Goal: Information Seeking & Learning: Find specific fact

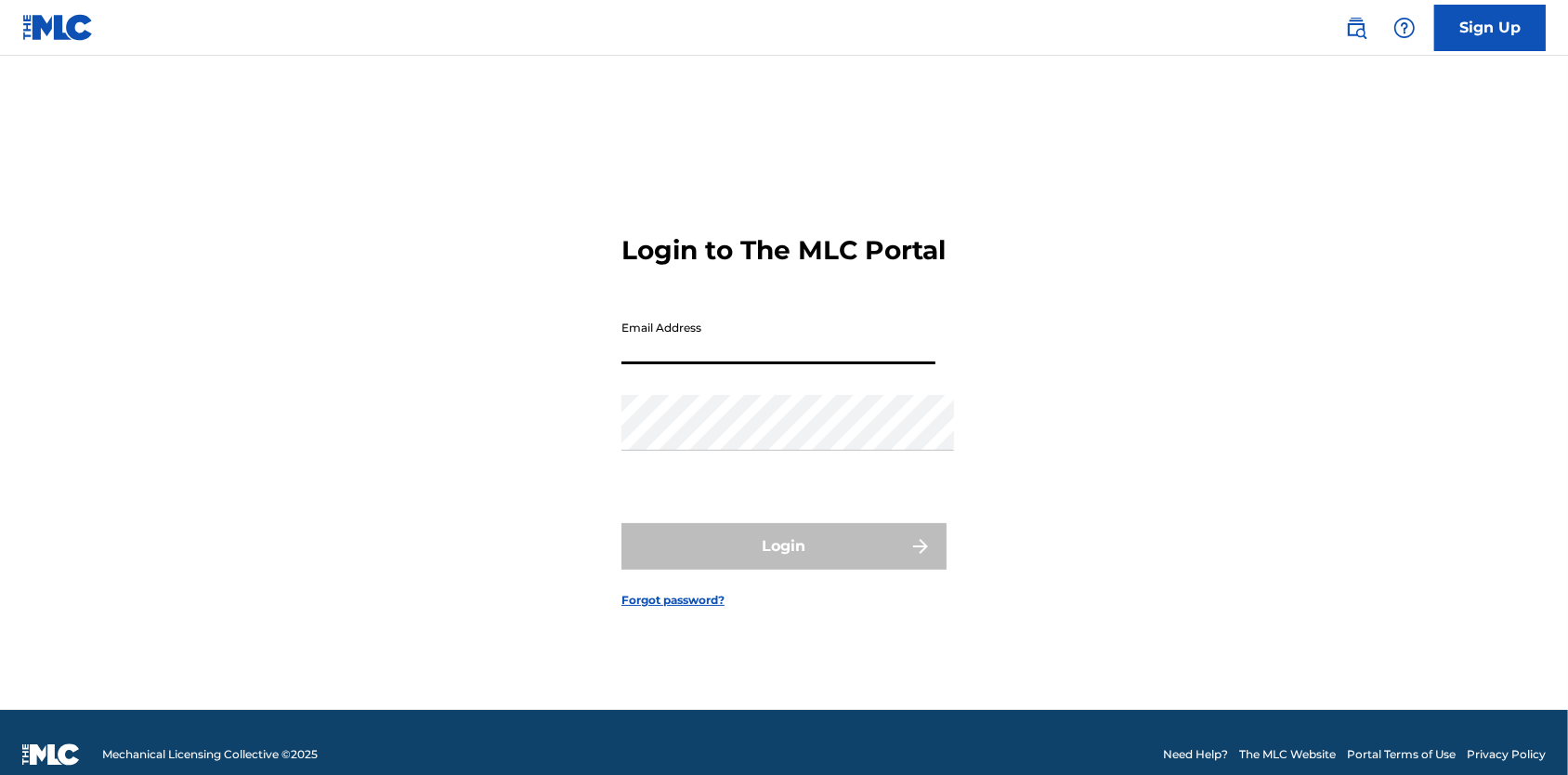
click at [1373, 26] on div "Sign Up" at bounding box center [1436, 28] width 219 height 46
click at [1349, 25] on img at bounding box center [1356, 27] width 22 height 22
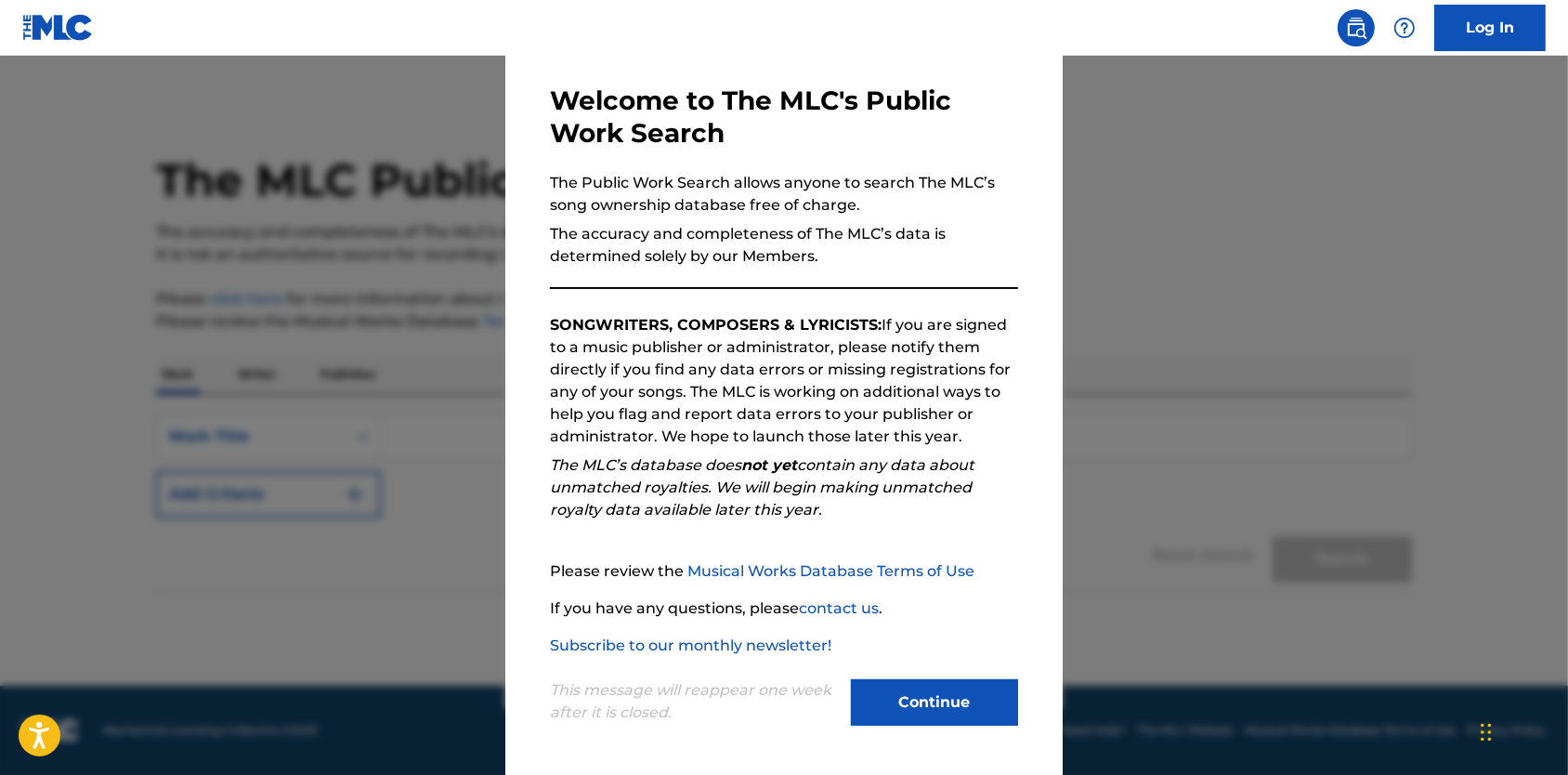
scroll to position [88, 0]
click at [945, 705] on button "Continue" at bounding box center [934, 702] width 167 height 46
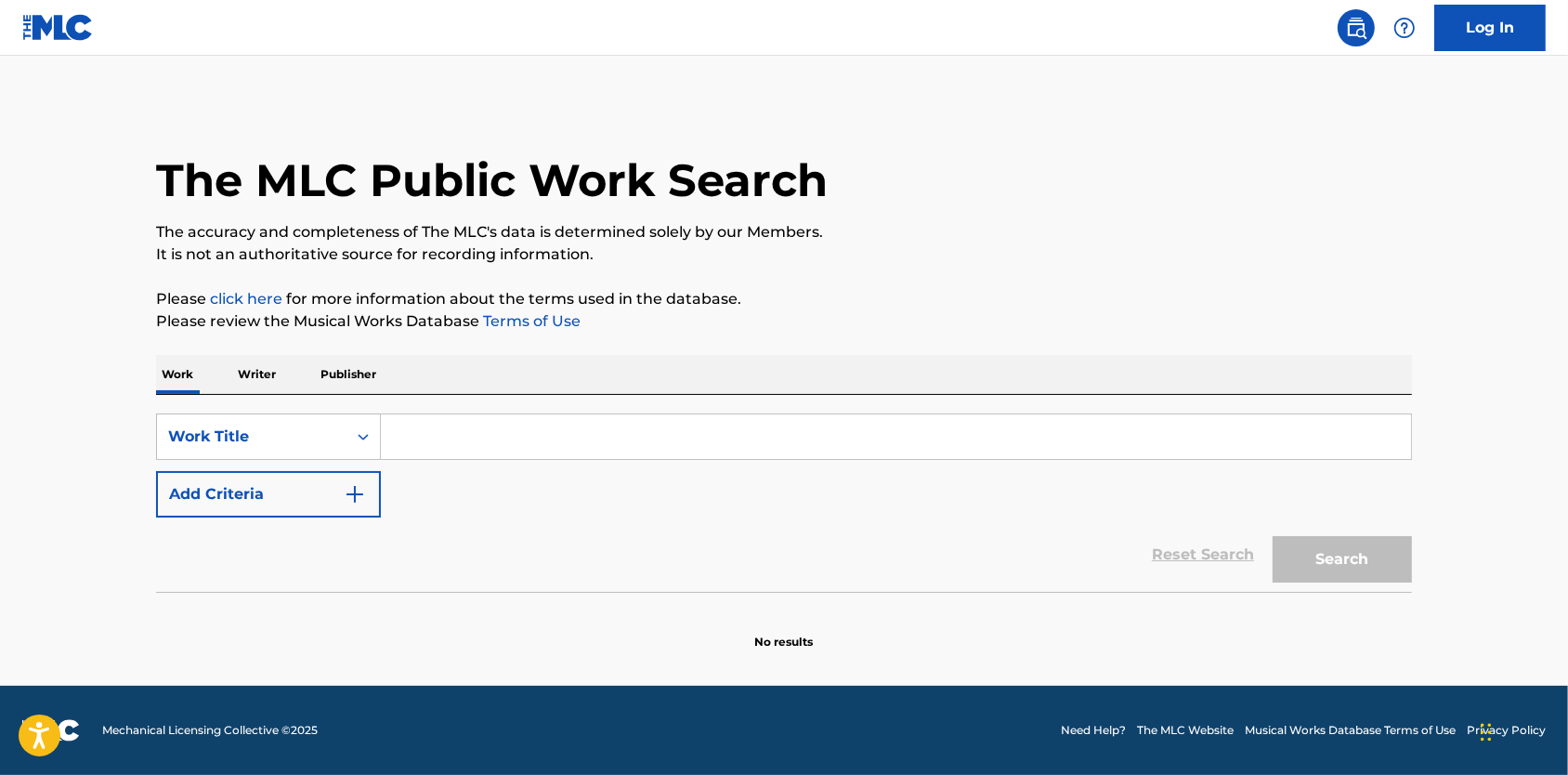
click at [233, 375] on p "Writer" at bounding box center [257, 374] width 49 height 39
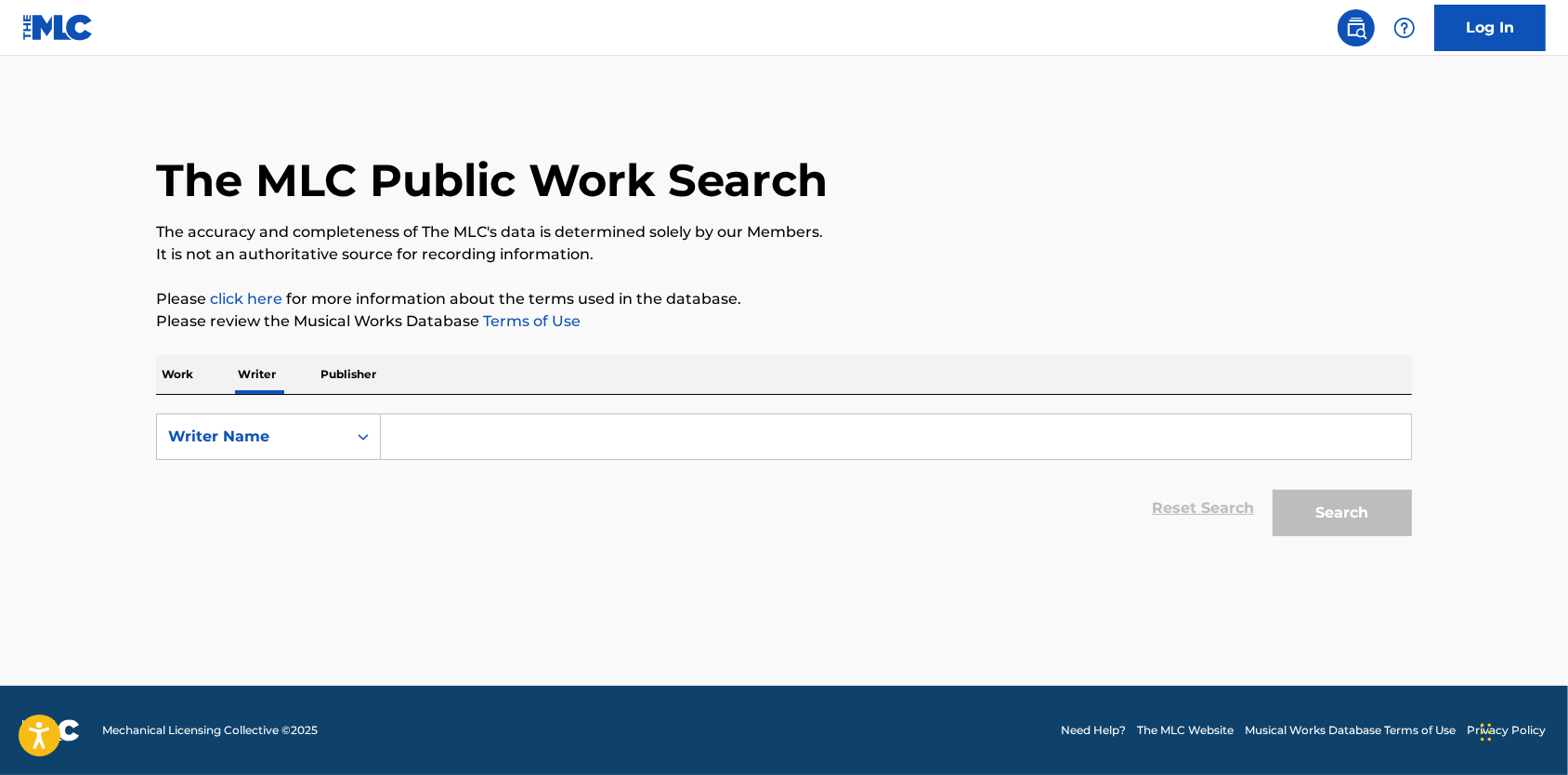
click at [419, 459] on input "Search Form" at bounding box center [896, 437] width 1031 height 44
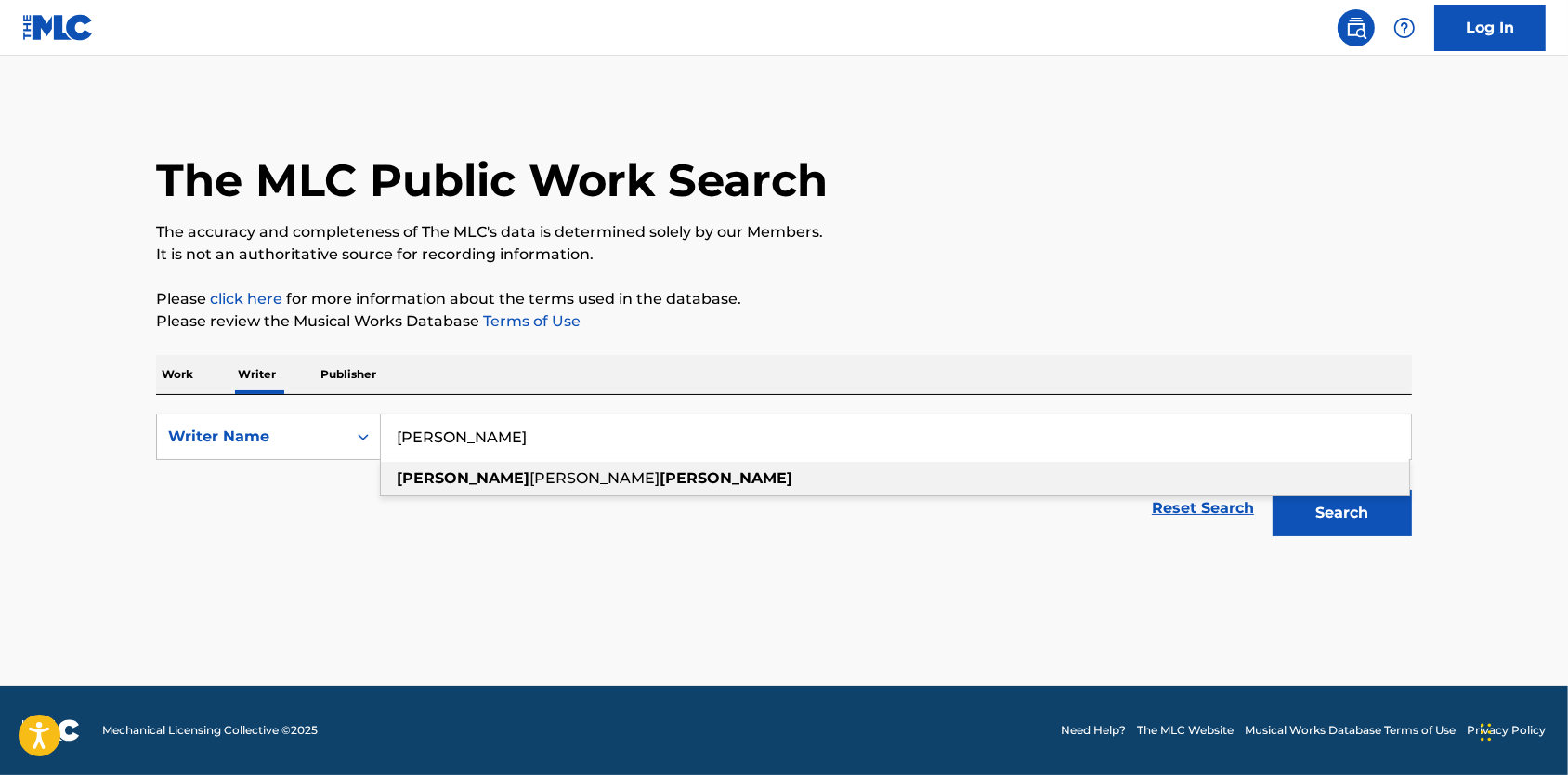
click at [530, 487] on span "[PERSON_NAME]" at bounding box center [594, 478] width 130 height 17
type input "[PERSON_NAME] [PERSON_NAME]"
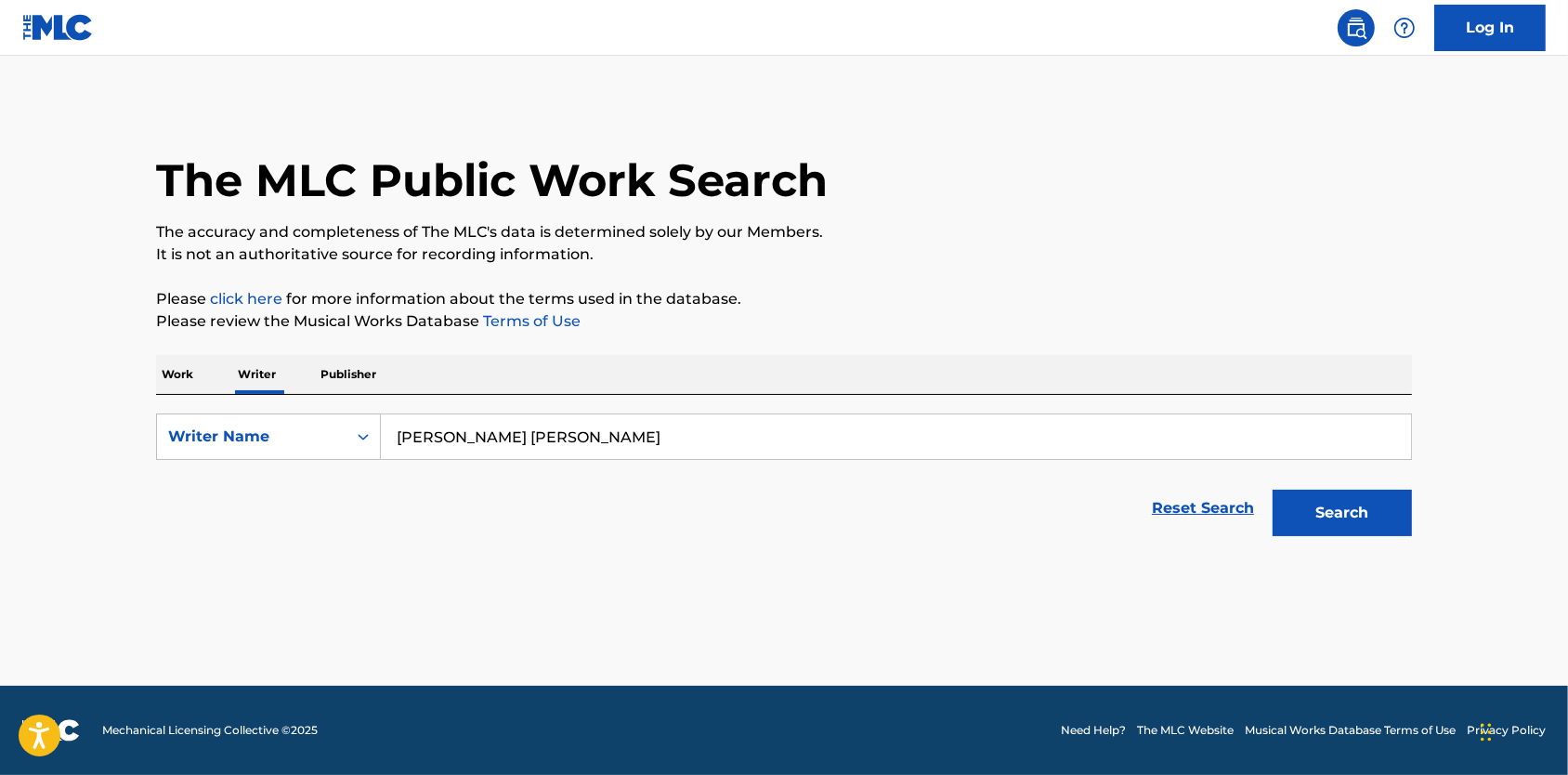
click at [1358, 537] on button "Search" at bounding box center [1342, 512] width 139 height 46
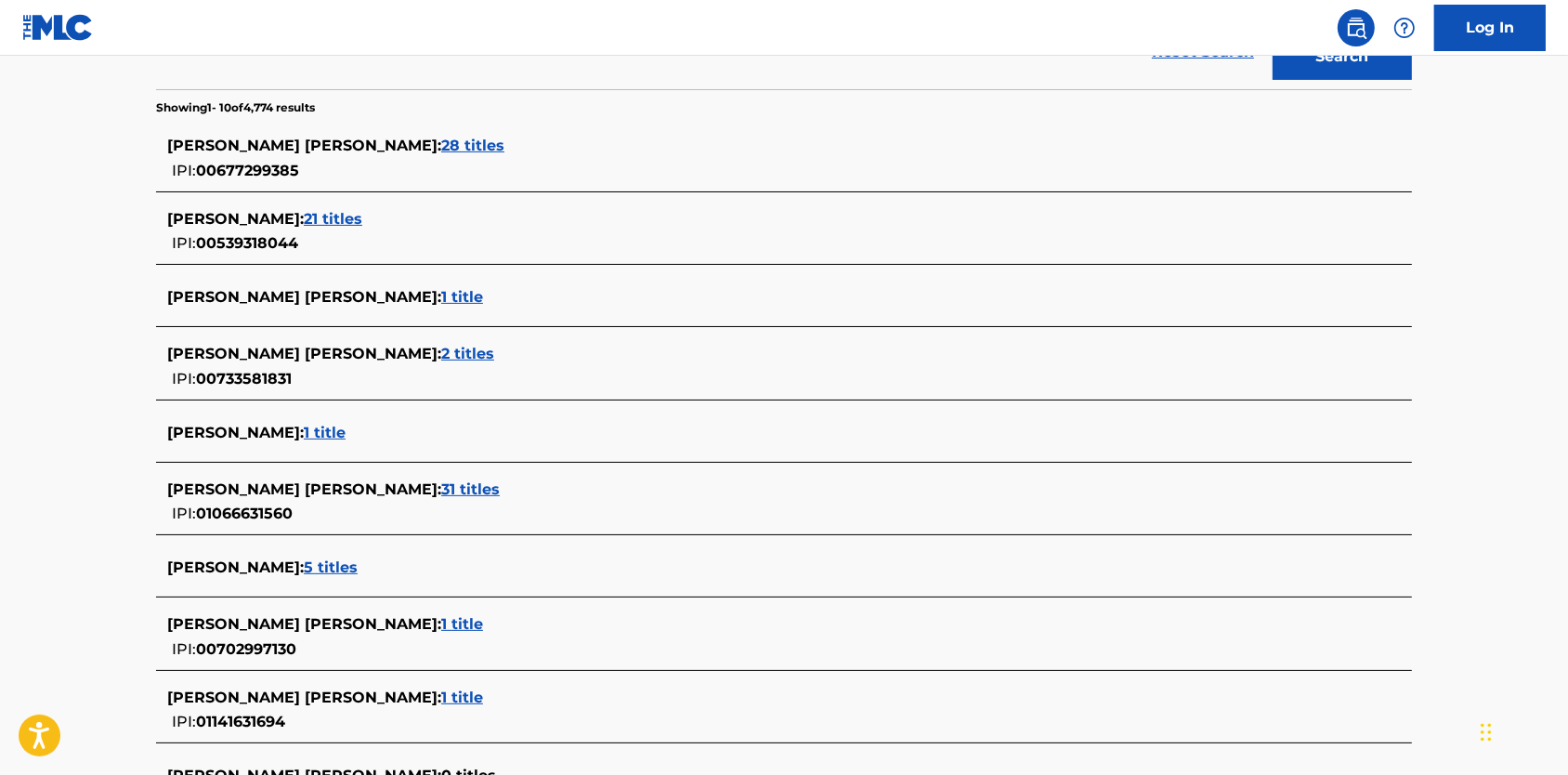
scroll to position [462, 0]
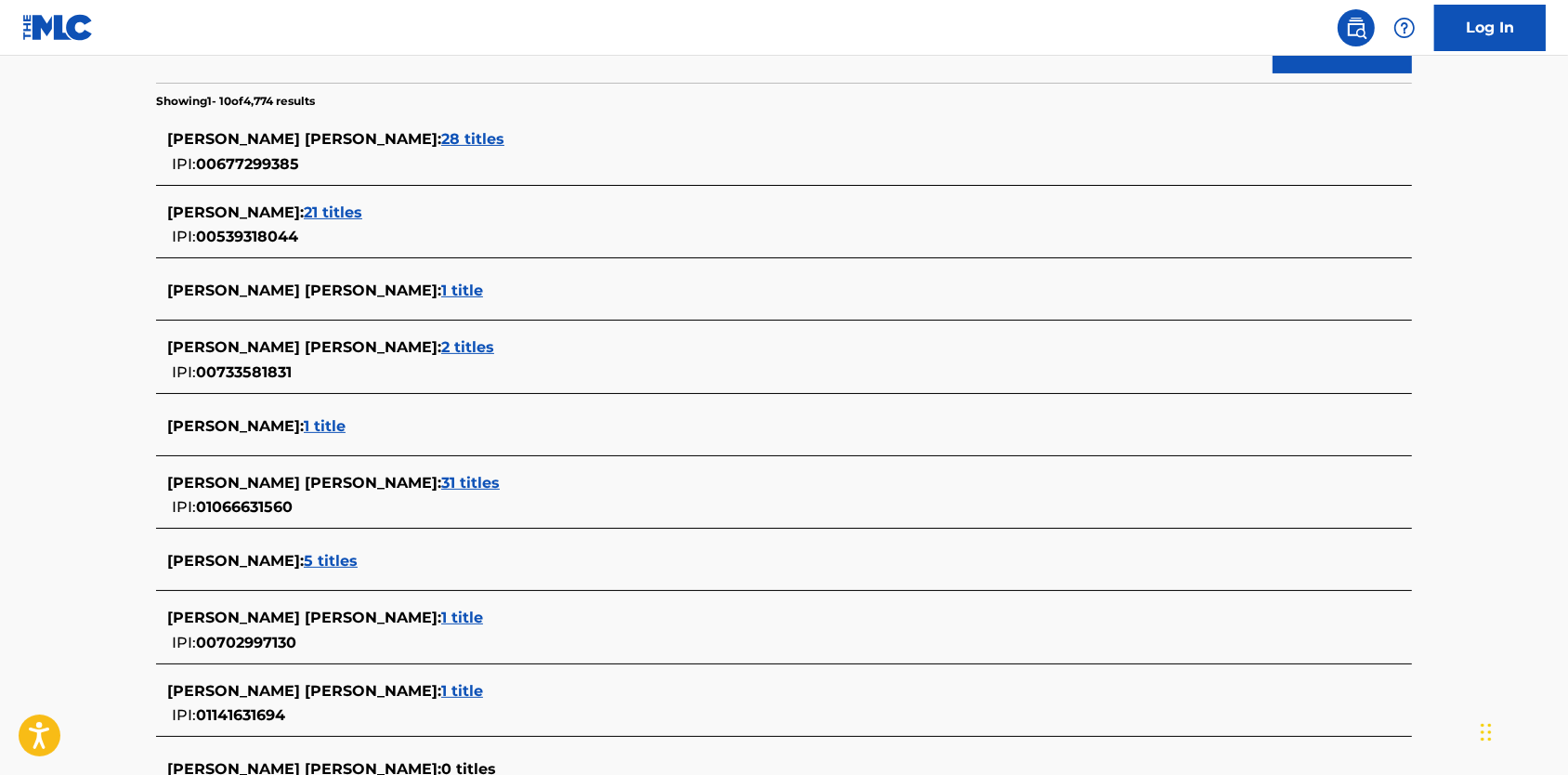
click at [441, 356] on span "2 titles" at bounding box center [467, 347] width 53 height 17
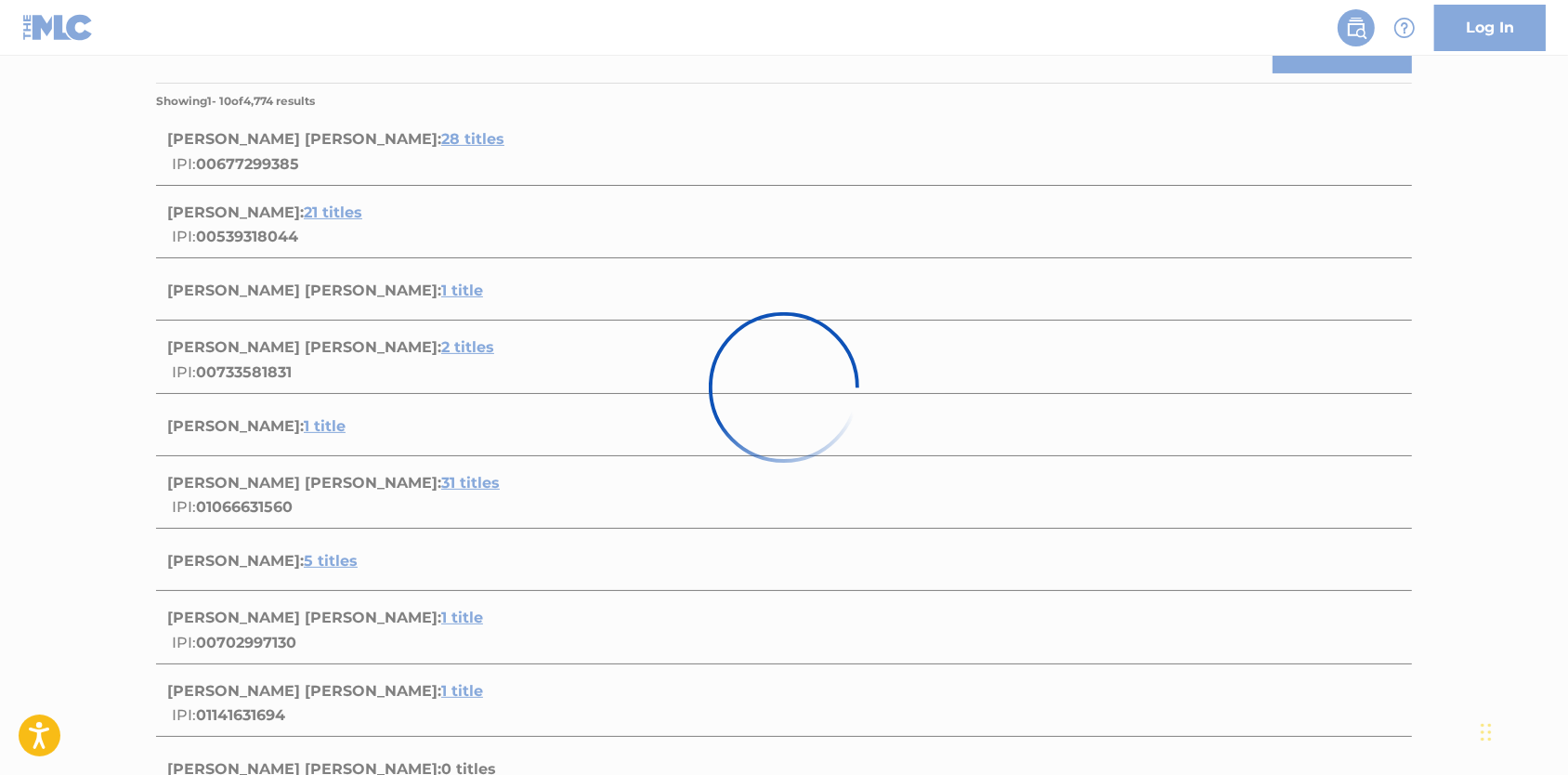
scroll to position [357, 0]
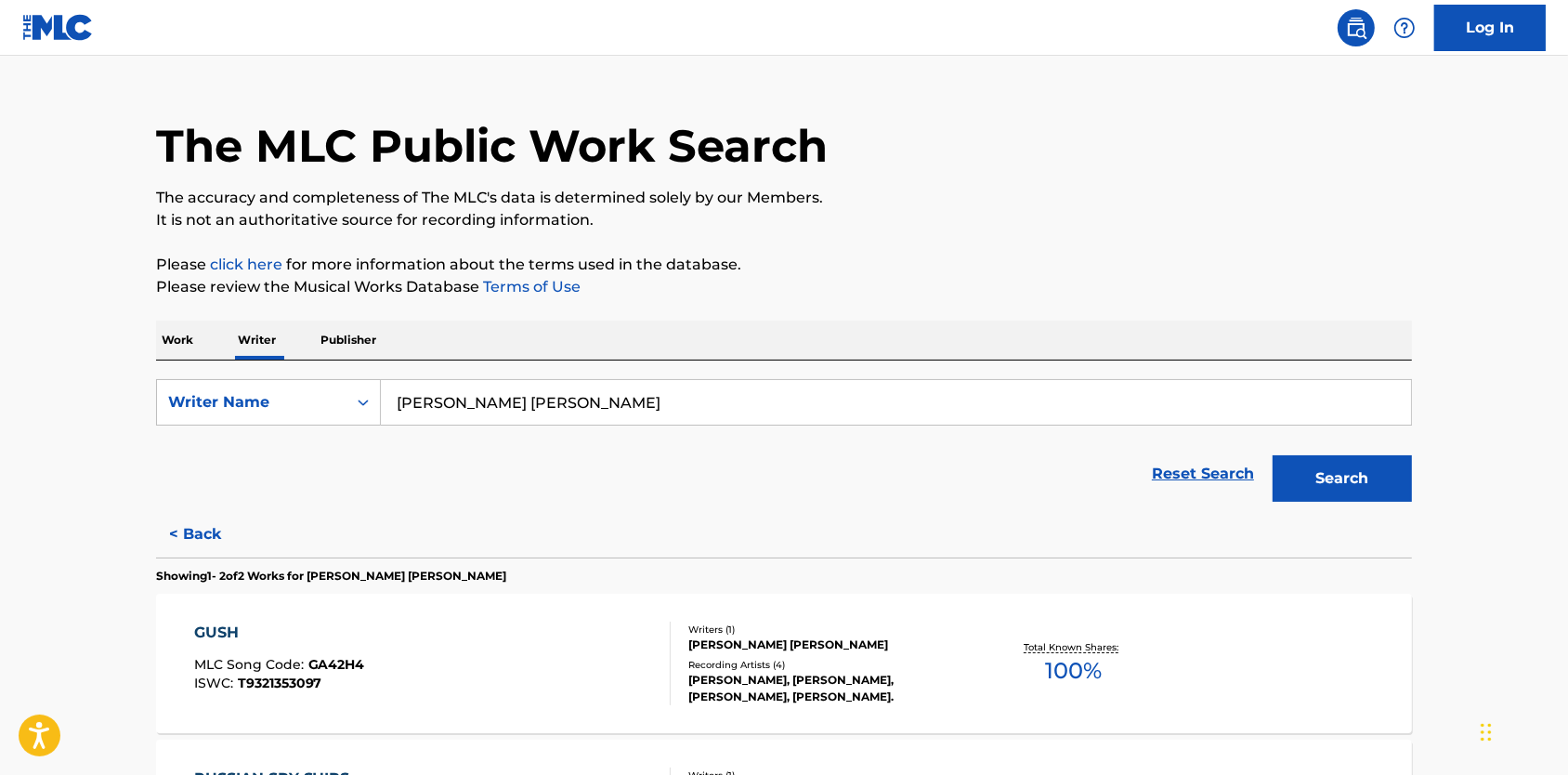
scroll to position [43, 0]
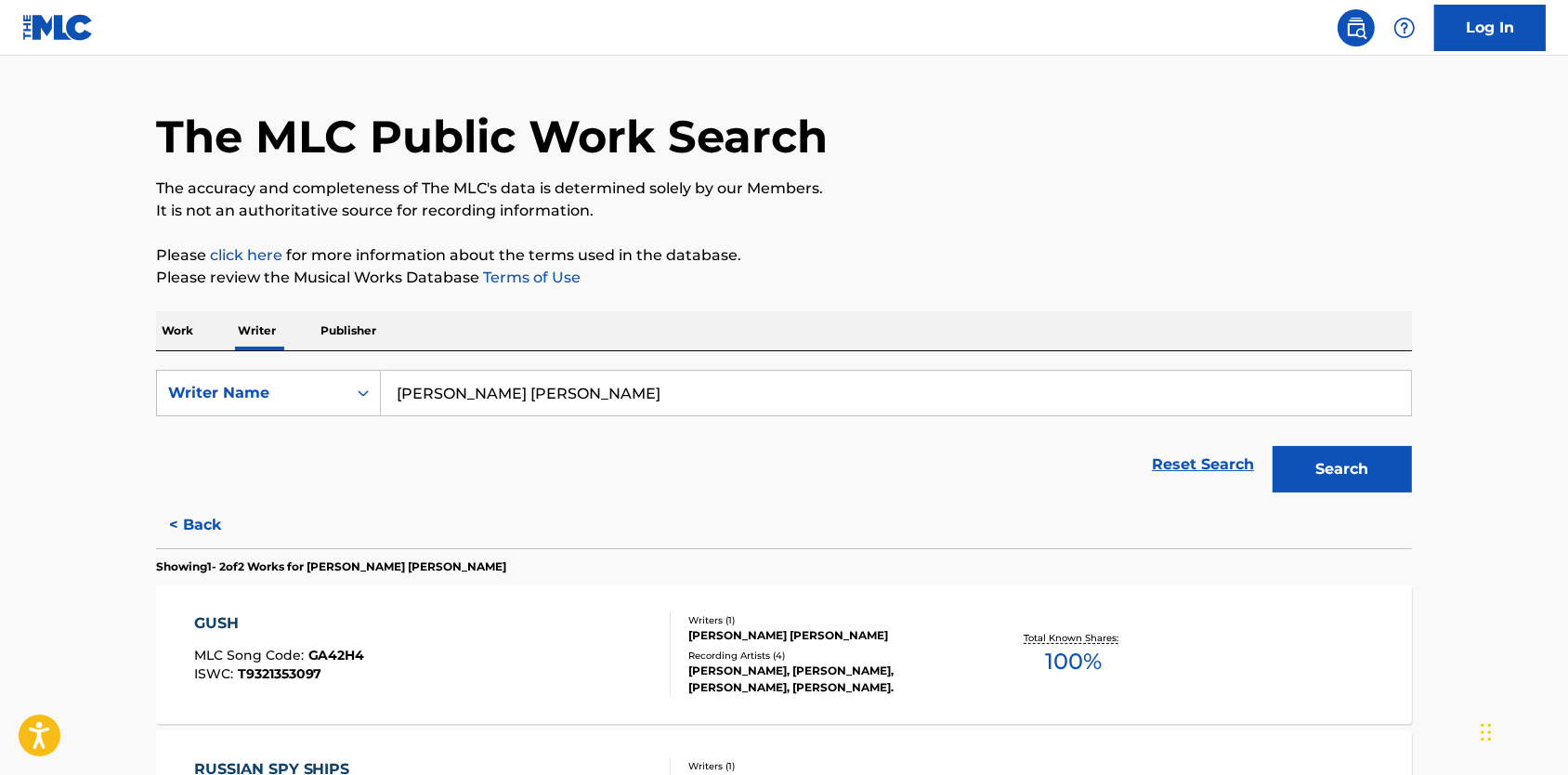
click at [1328, 490] on button "Search" at bounding box center [1342, 469] width 139 height 46
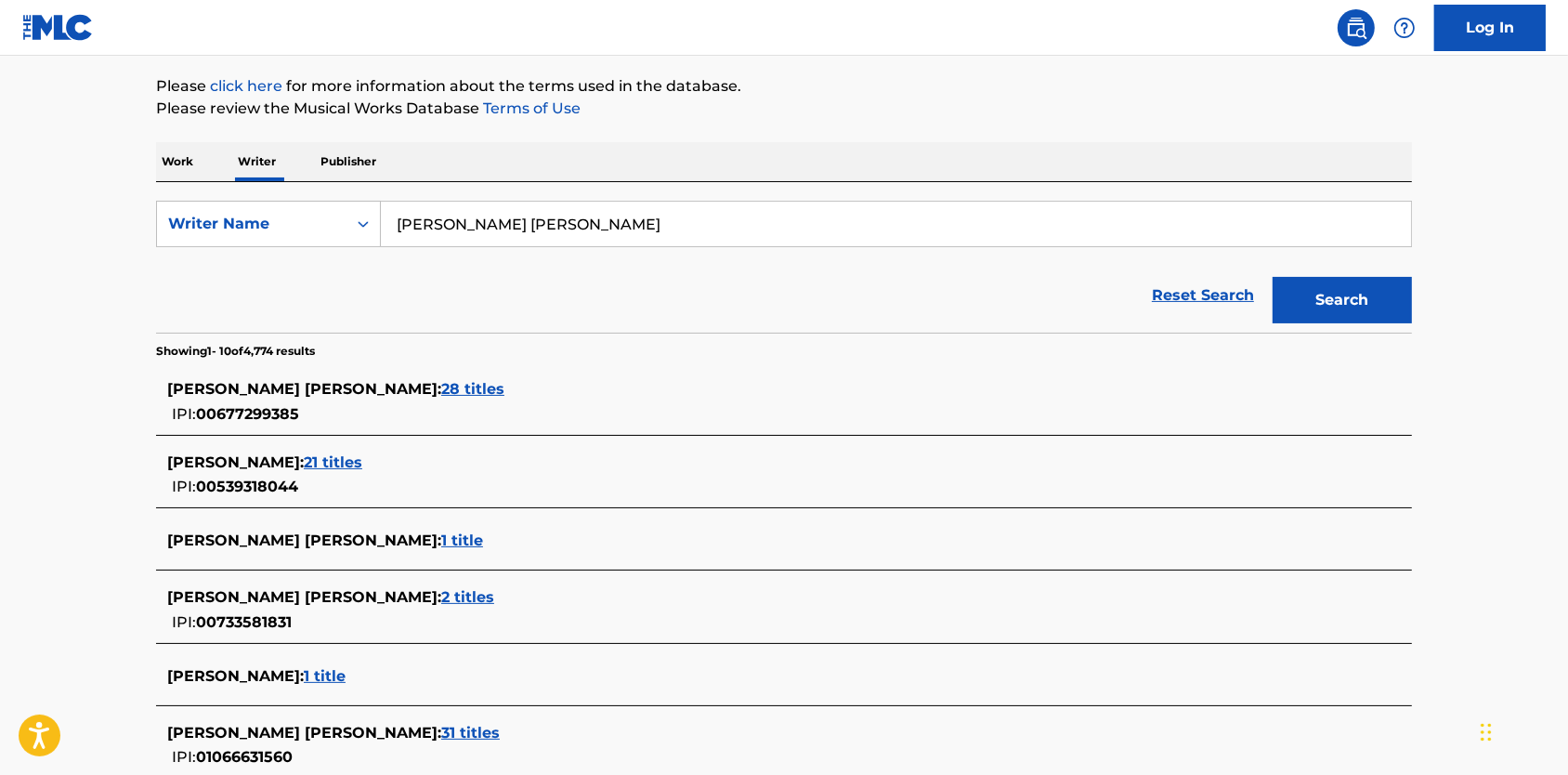
scroll to position [158, 0]
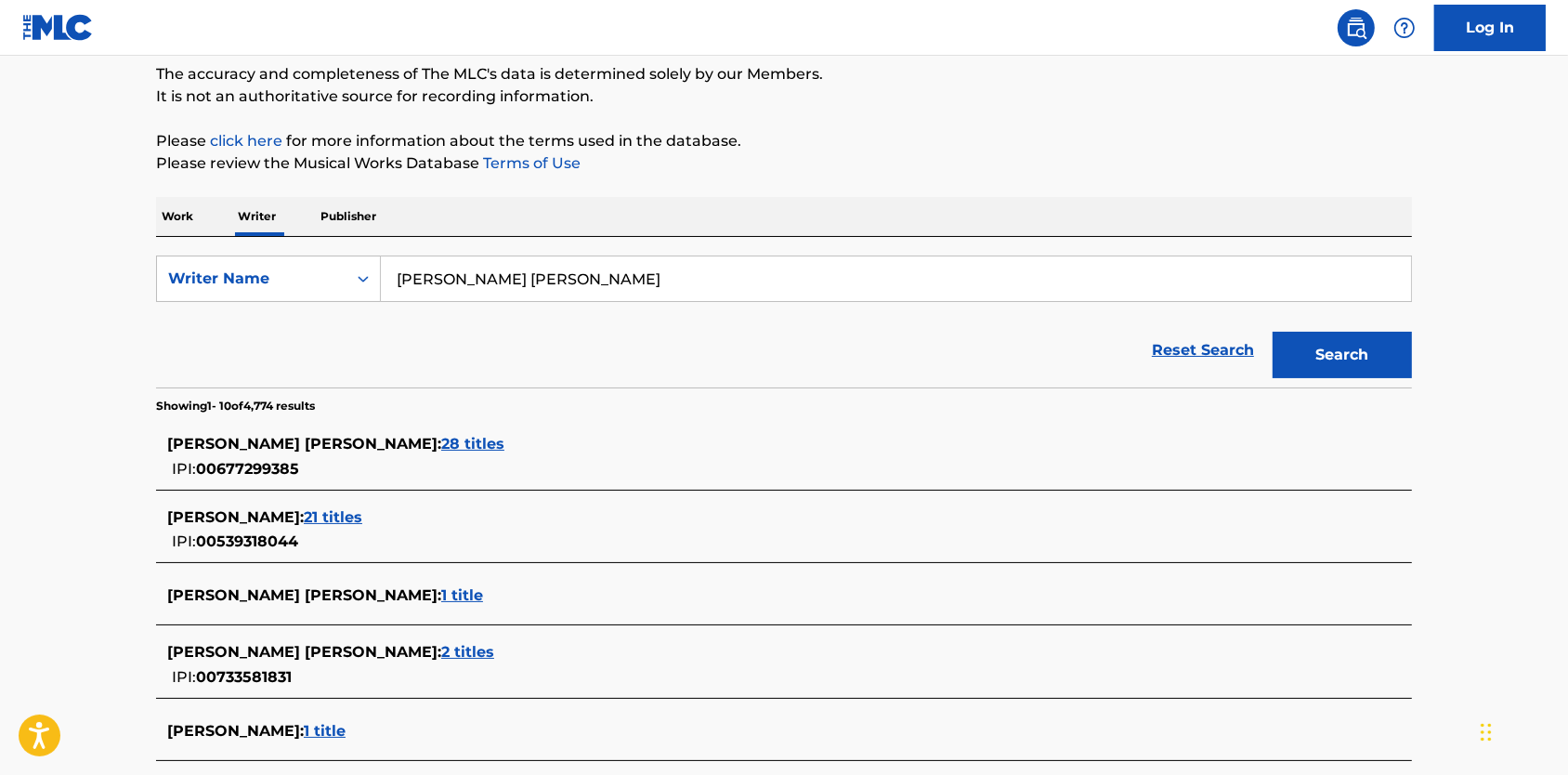
click at [465, 300] on input "[PERSON_NAME] [PERSON_NAME]" at bounding box center [896, 279] width 1031 height 44
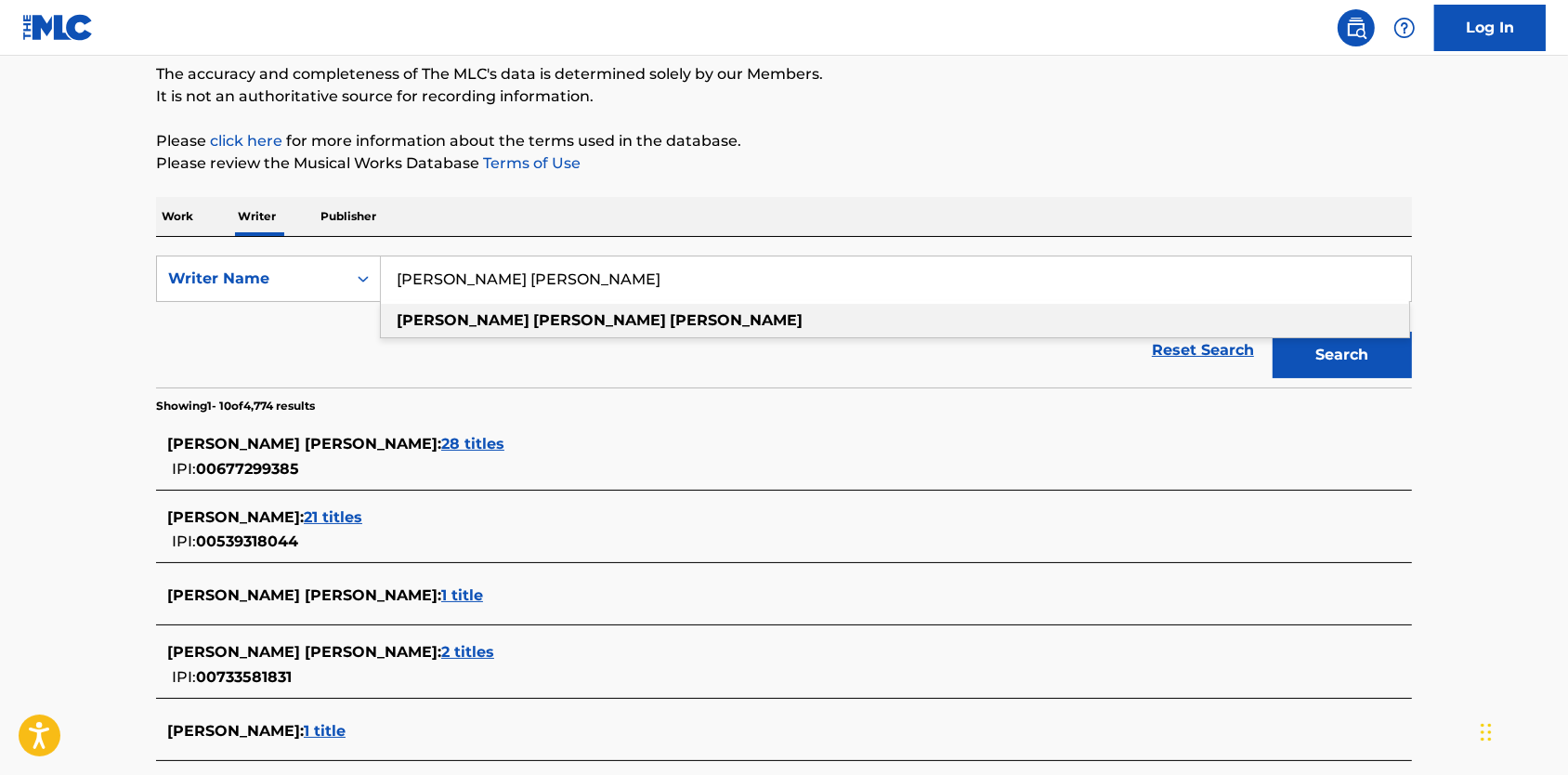
click at [460, 291] on input "[PERSON_NAME] [PERSON_NAME]" at bounding box center [896, 279] width 1031 height 44
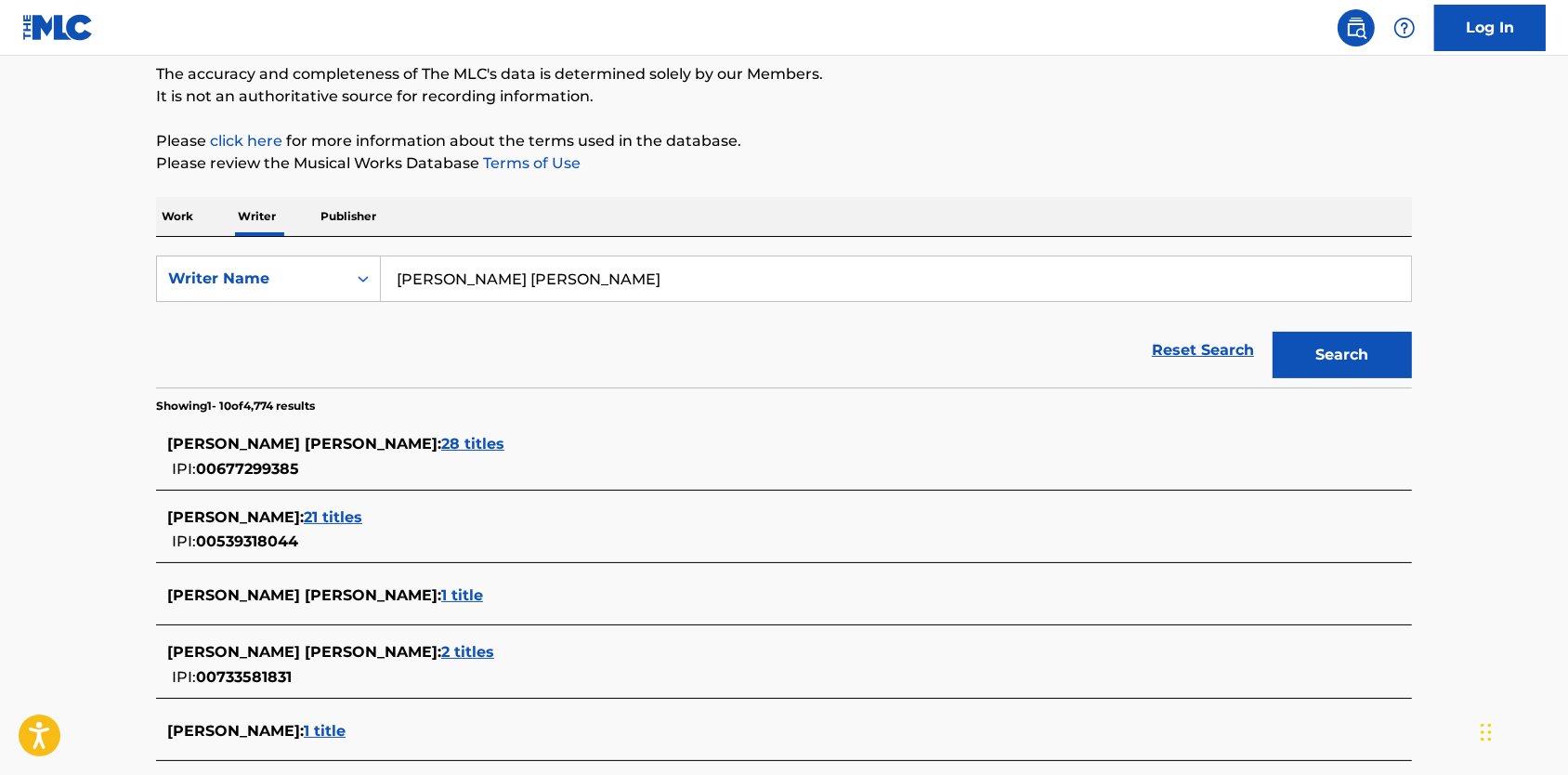
click at [468, 293] on input "[PERSON_NAME] [PERSON_NAME]" at bounding box center [896, 279] width 1031 height 44
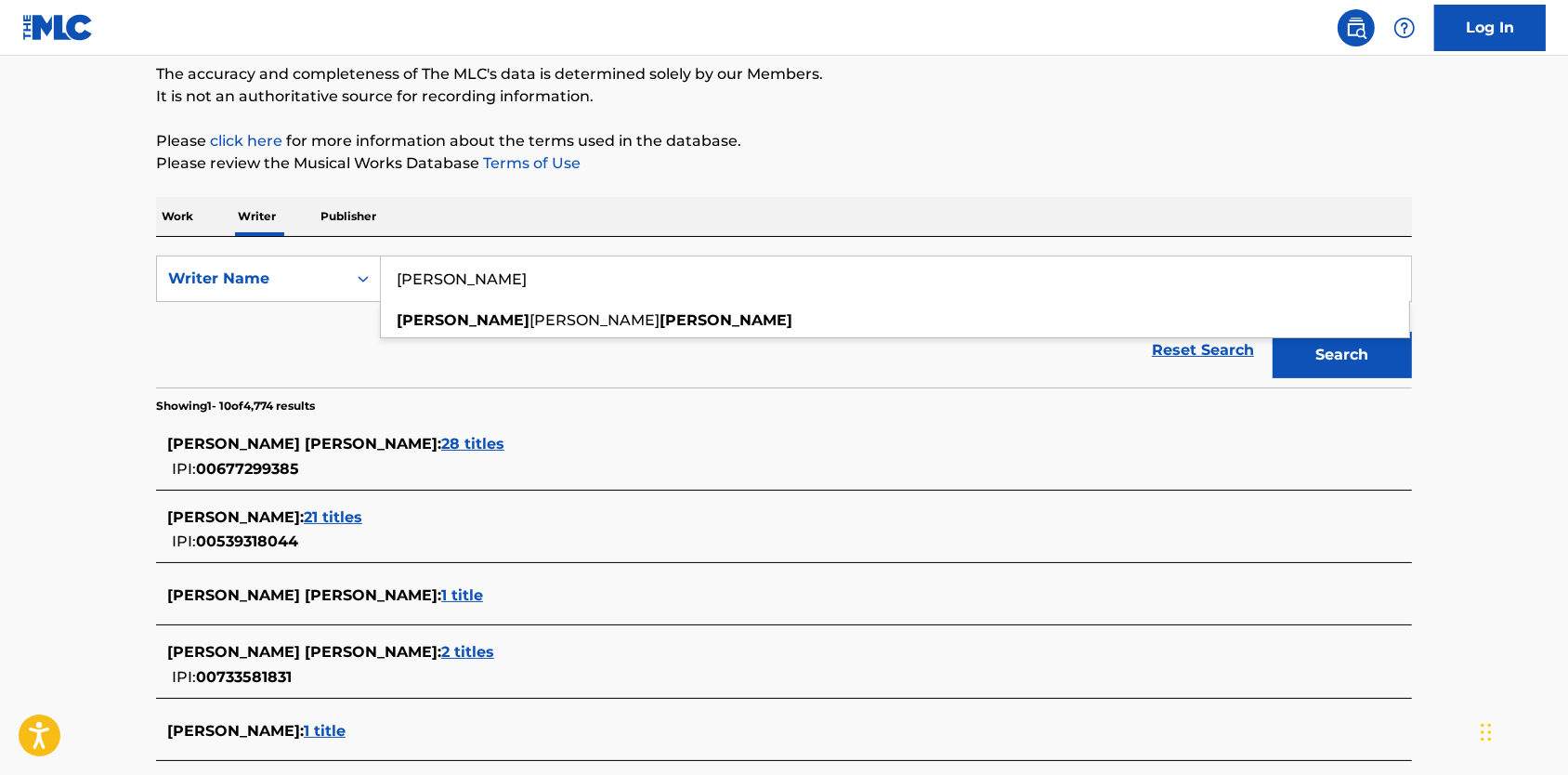
type input "[PERSON_NAME]"
click at [716, 388] on div "Reset Search Search" at bounding box center [784, 350] width 1256 height 74
click at [1383, 378] on button "Search" at bounding box center [1342, 355] width 139 height 46
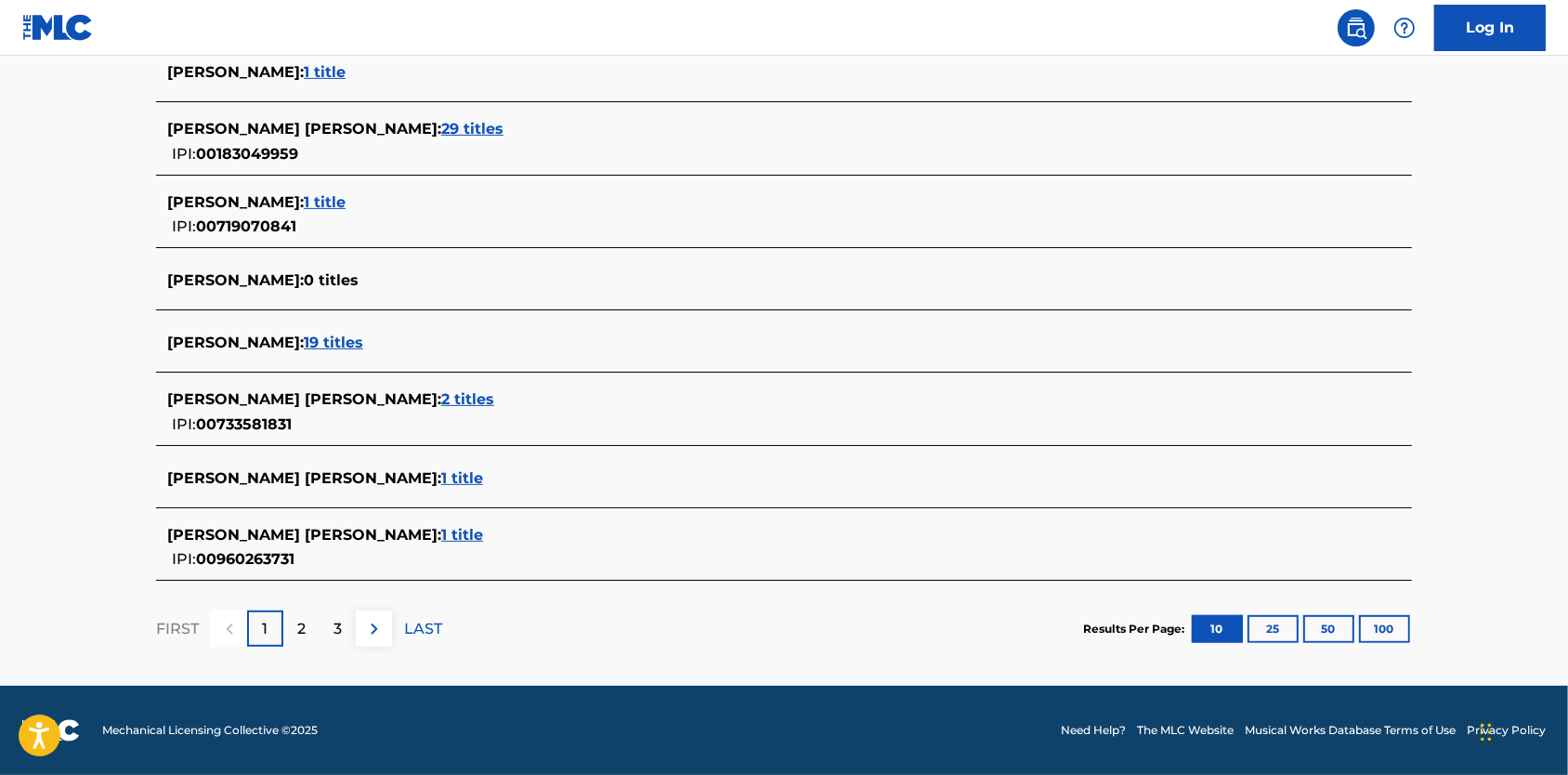
scroll to position [686, 0]
click at [1406, 643] on button "100" at bounding box center [1384, 629] width 51 height 28
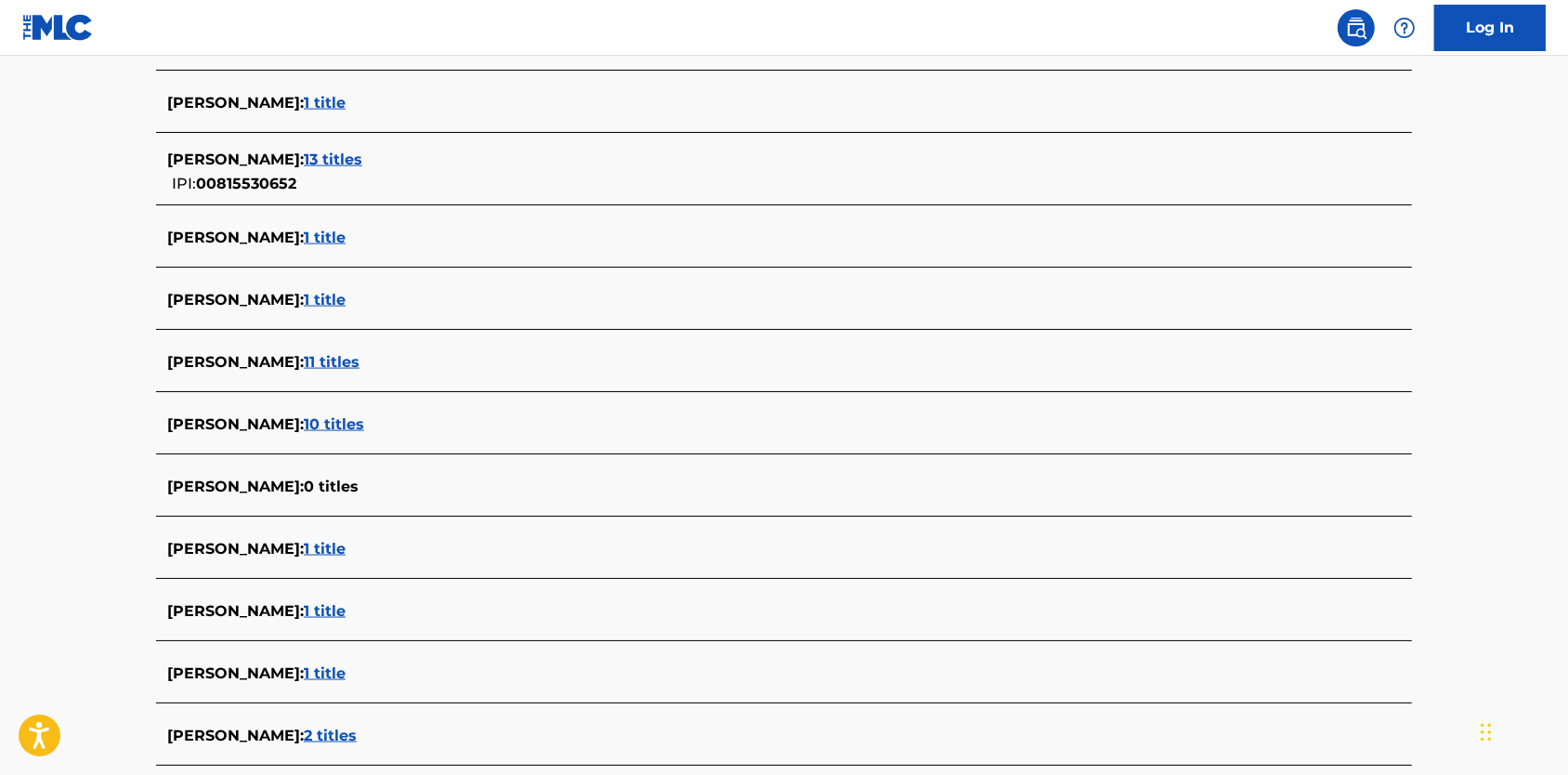
scroll to position [3054, 0]
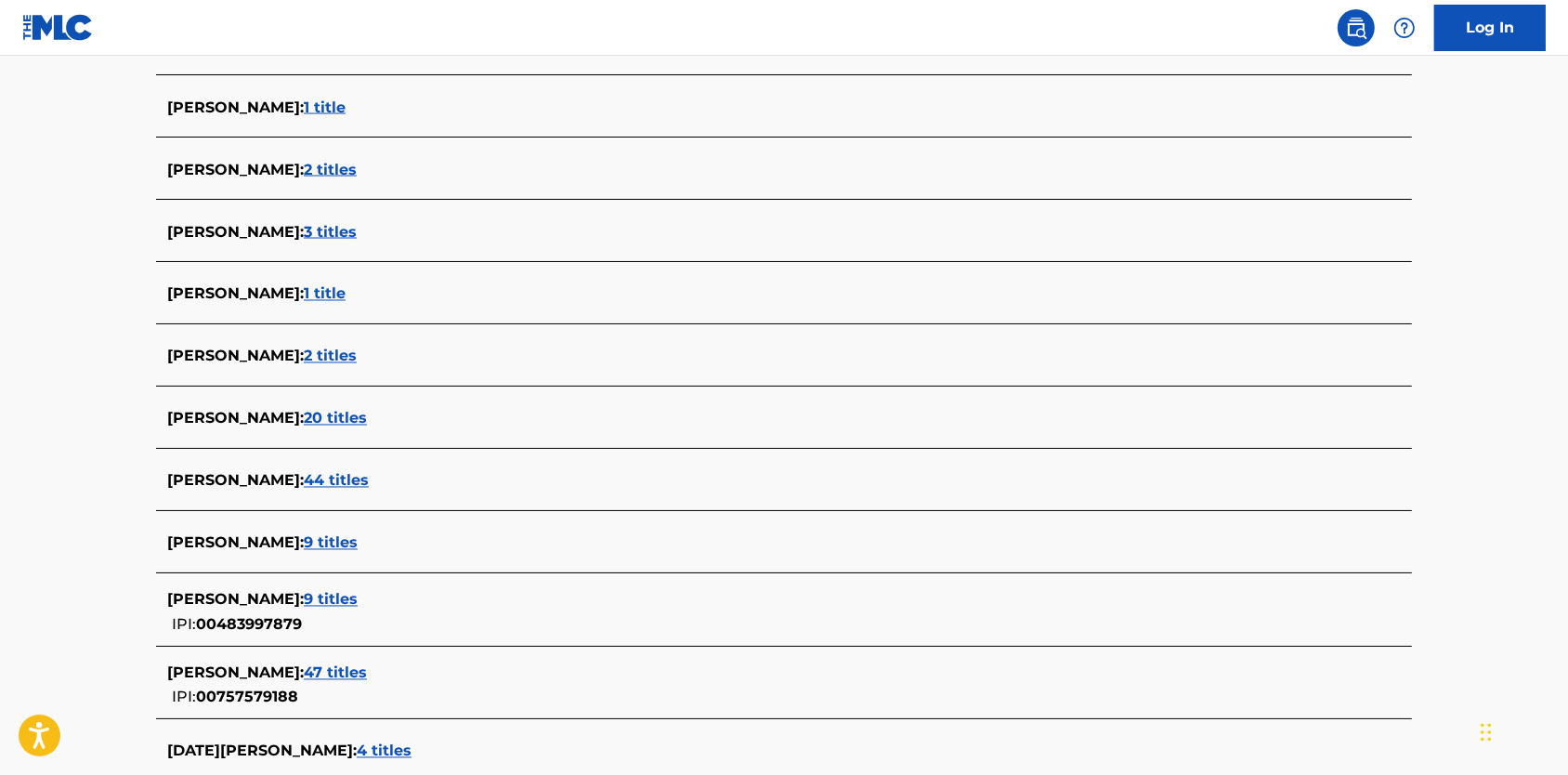
click at [1345, 34] on img at bounding box center [1356, 27] width 22 height 22
